Goal: Find specific page/section: Find specific page/section

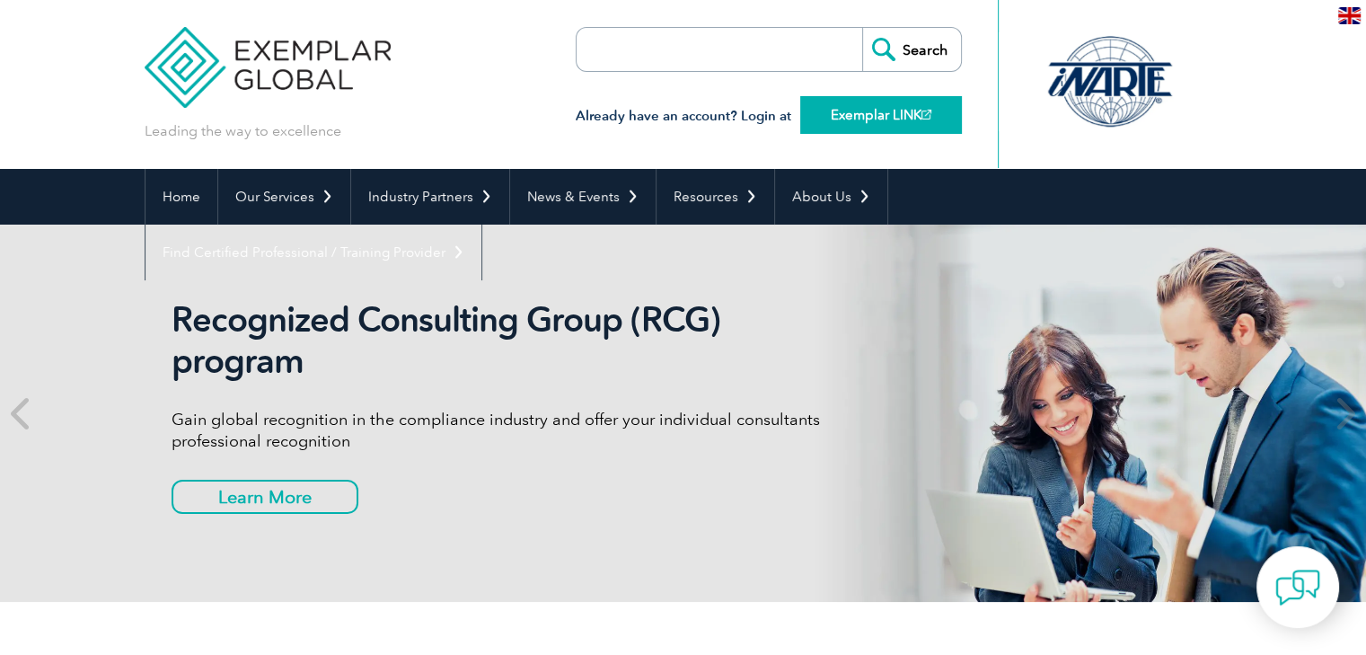
click at [858, 116] on link "Exemplar LINK" at bounding box center [881, 115] width 162 height 38
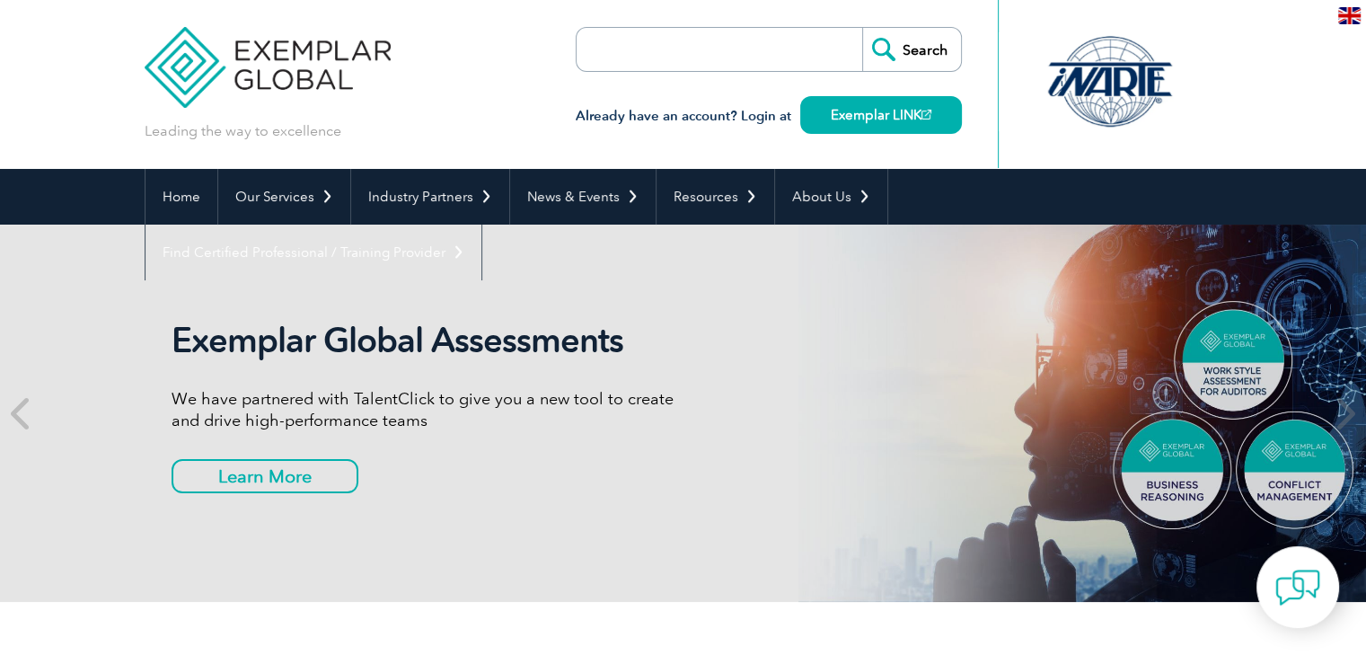
click at [661, 55] on input "search" at bounding box center [680, 49] width 189 height 43
paste input "23894"
type input "23894"
click at [901, 52] on input "Search" at bounding box center [911, 49] width 99 height 43
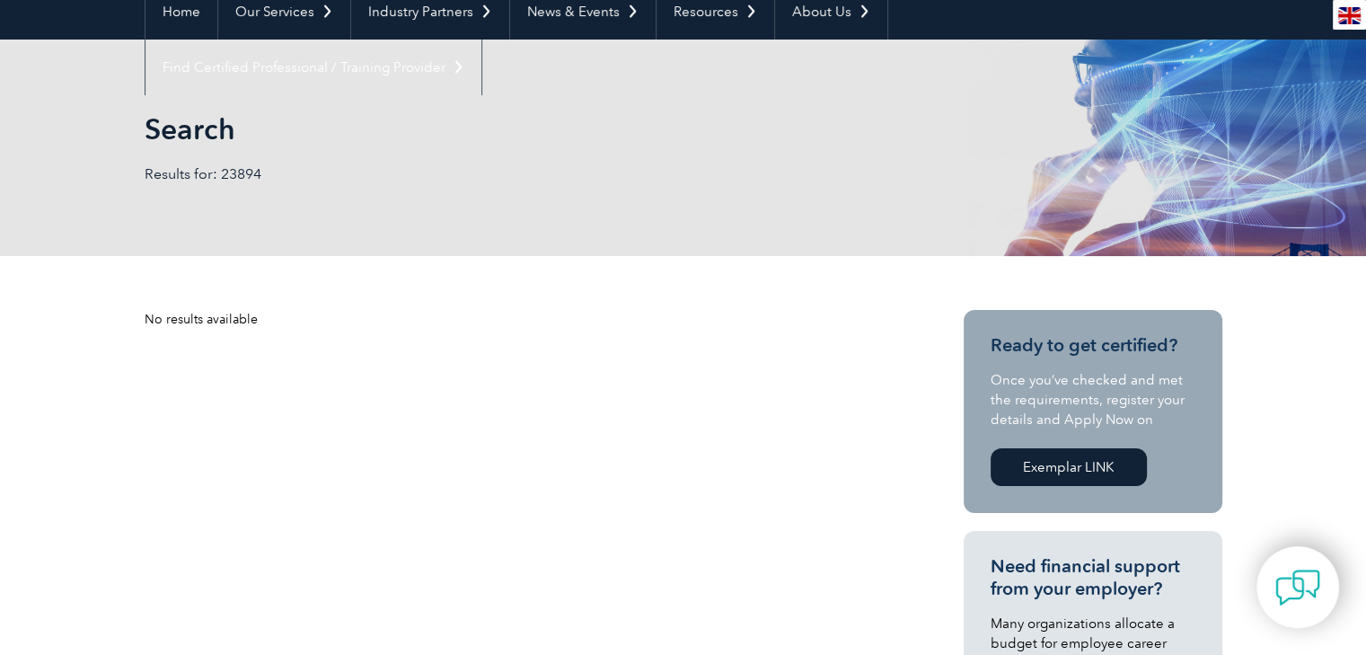
scroll to position [90, 0]
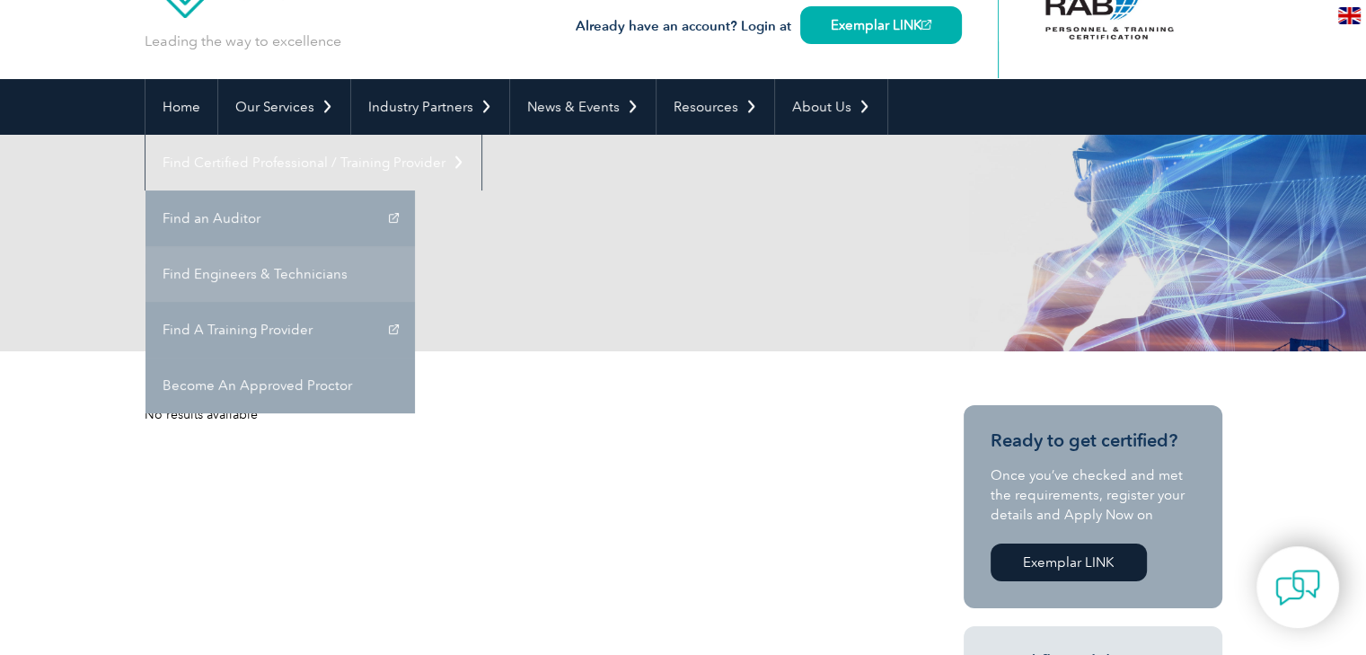
click at [415, 246] on link "Find Engineers & Technicians" at bounding box center [280, 274] width 269 height 56
